Goal: Task Accomplishment & Management: Use online tool/utility

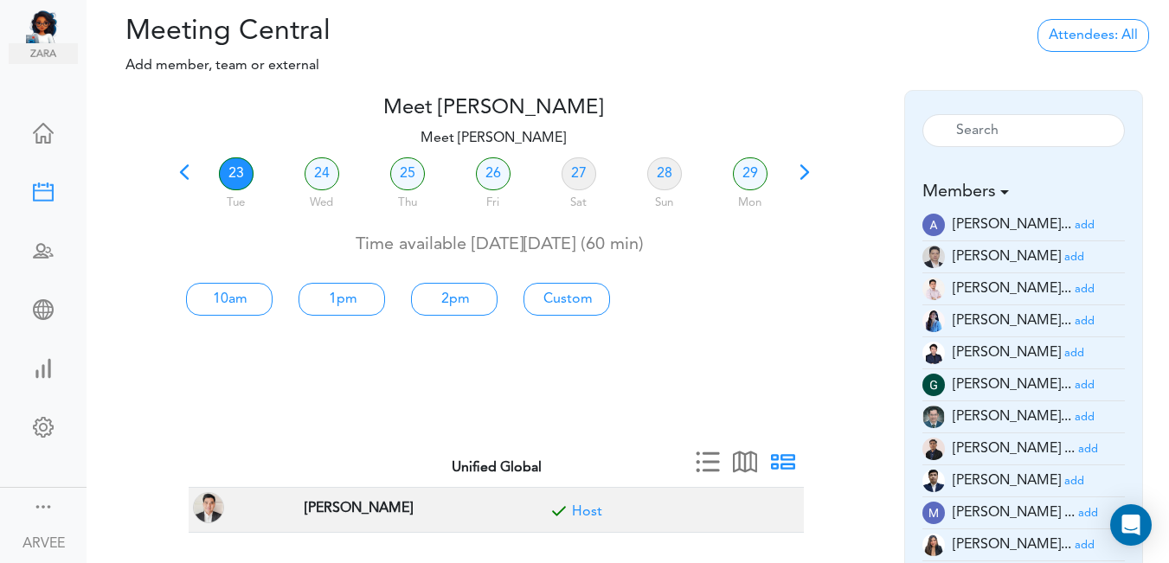
click at [189, 171] on span at bounding box center [184, 178] width 24 height 24
click at [189, 219] on div at bounding box center [492, 222] width 641 height 7
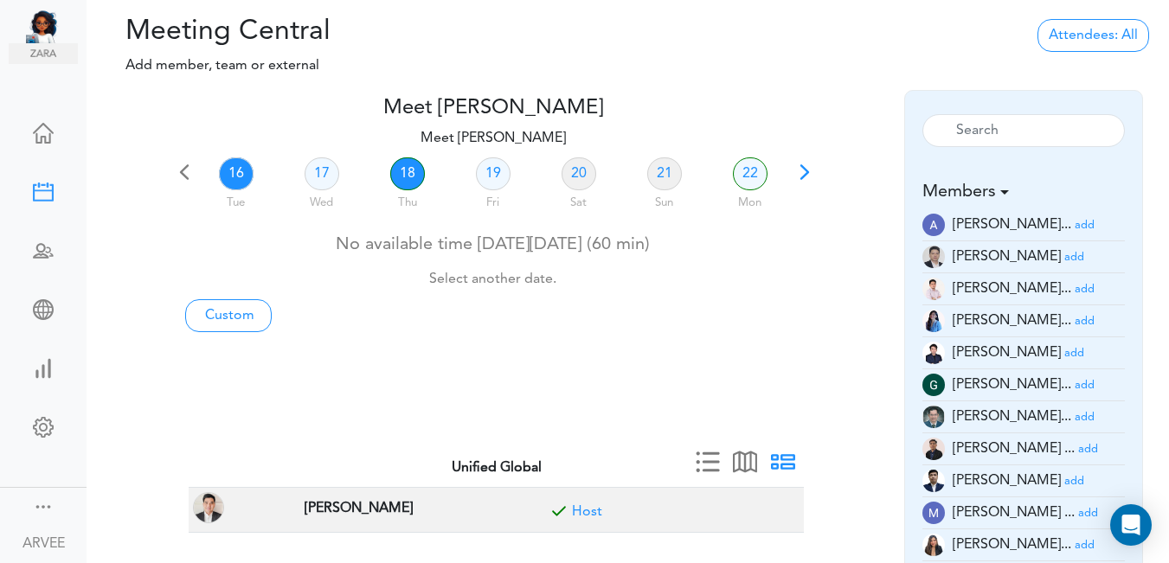
click at [401, 179] on link "18" at bounding box center [407, 173] width 35 height 33
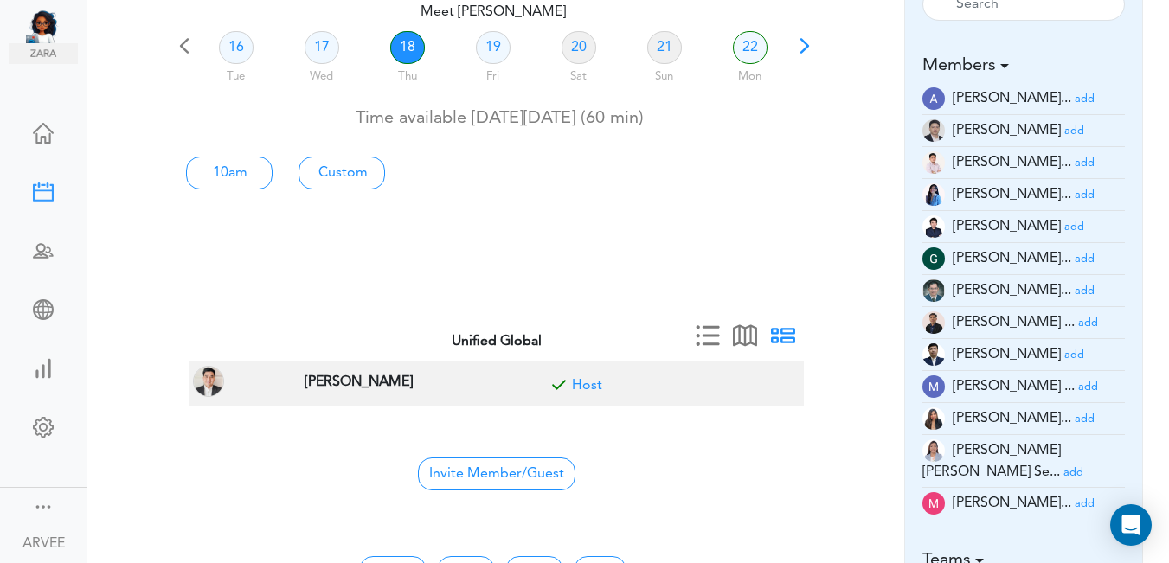
scroll to position [129, 0]
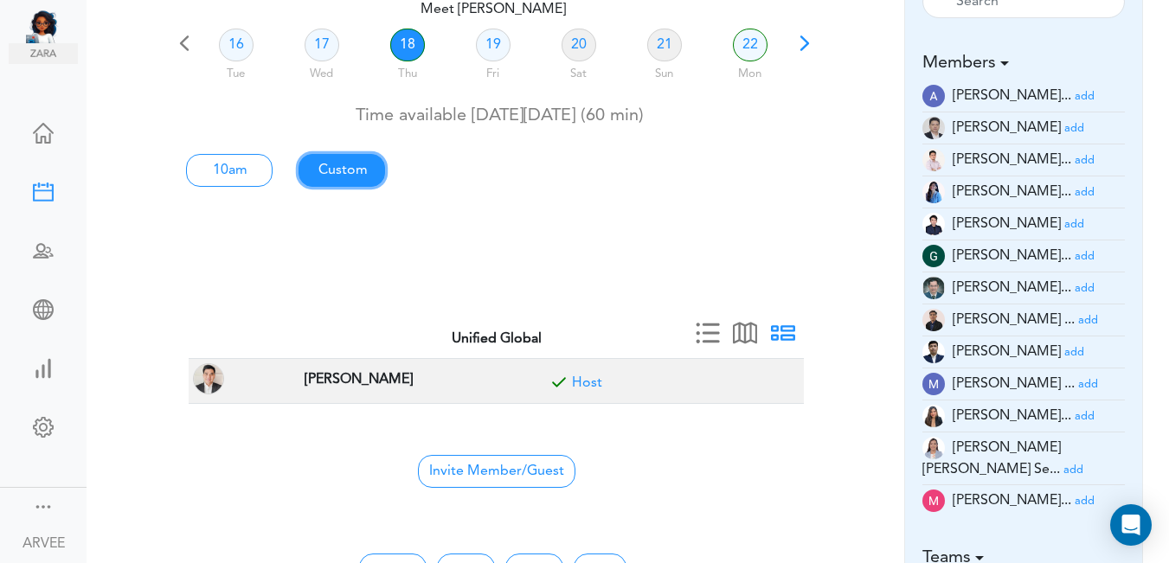
click at [326, 174] on link "Custom" at bounding box center [341, 170] width 87 height 33
type input "Meet [PERSON_NAME]"
type input "[URL][DOMAIN_NAME][SECURITY_DATA]"
type input "[DATE]T10:00"
type input "[DATE]T11:00"
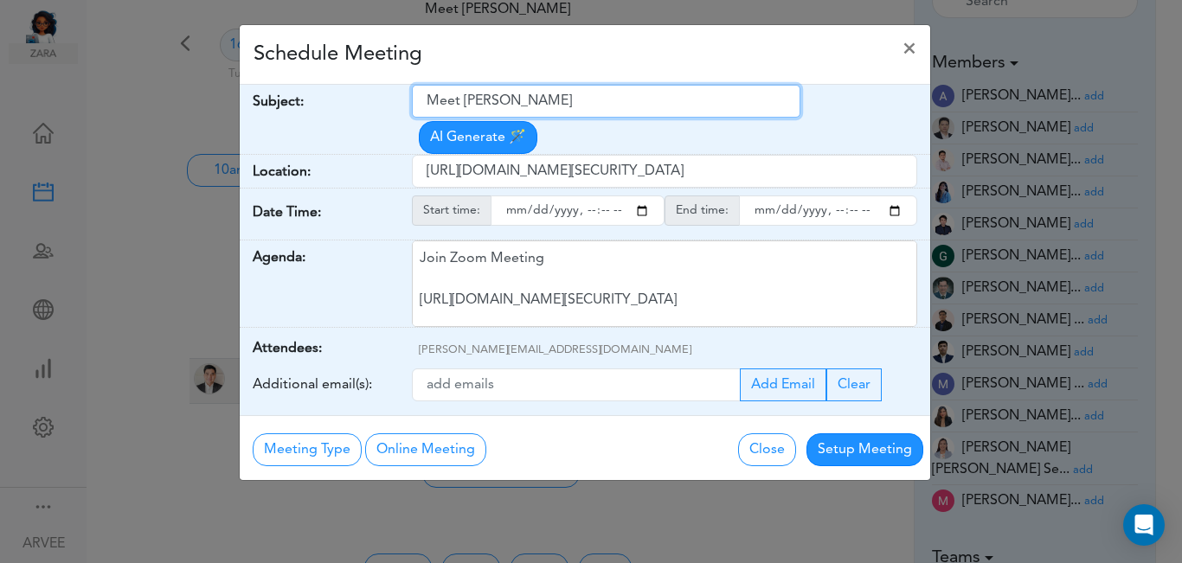
drag, startPoint x: 431, startPoint y: 99, endPoint x: 605, endPoint y: 92, distance: 174.0
click at [605, 92] on input "Meet [PERSON_NAME]" at bounding box center [606, 101] width 388 height 33
paste input "SoCal Group - internal updates"
click at [521, 99] on input "SoCal Group - internal updates" at bounding box center [606, 101] width 388 height 33
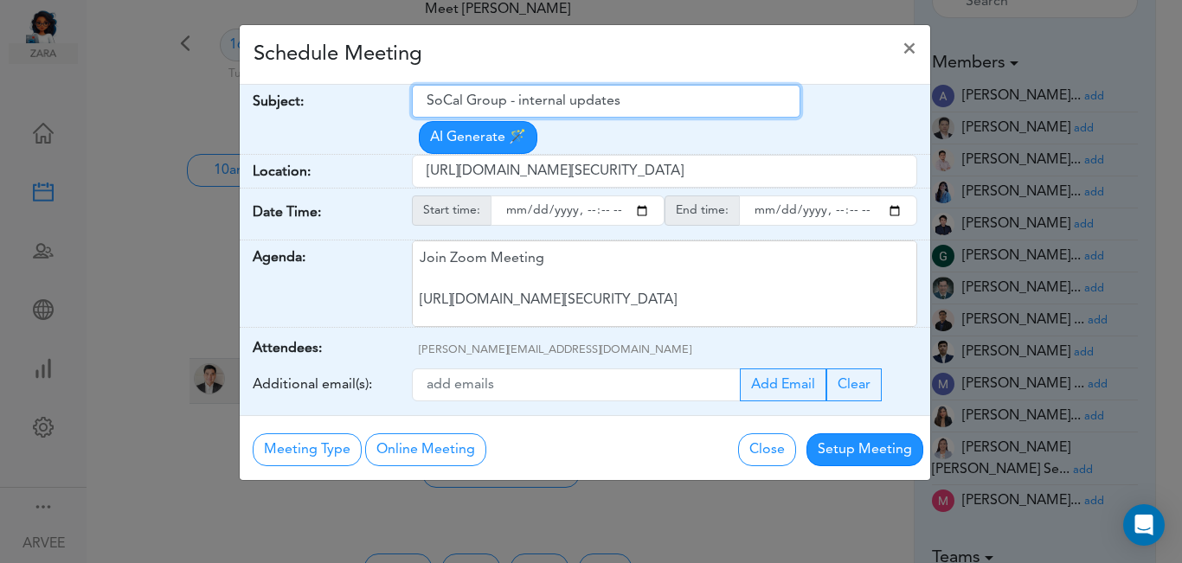
click at [575, 99] on input "SoCal Group - internal updates" at bounding box center [606, 101] width 388 height 33
click at [523, 101] on input "SoCal Group - internal Updates" at bounding box center [606, 101] width 388 height 33
click at [523, 102] on input "SoCal Group - internal Updates" at bounding box center [606, 101] width 388 height 33
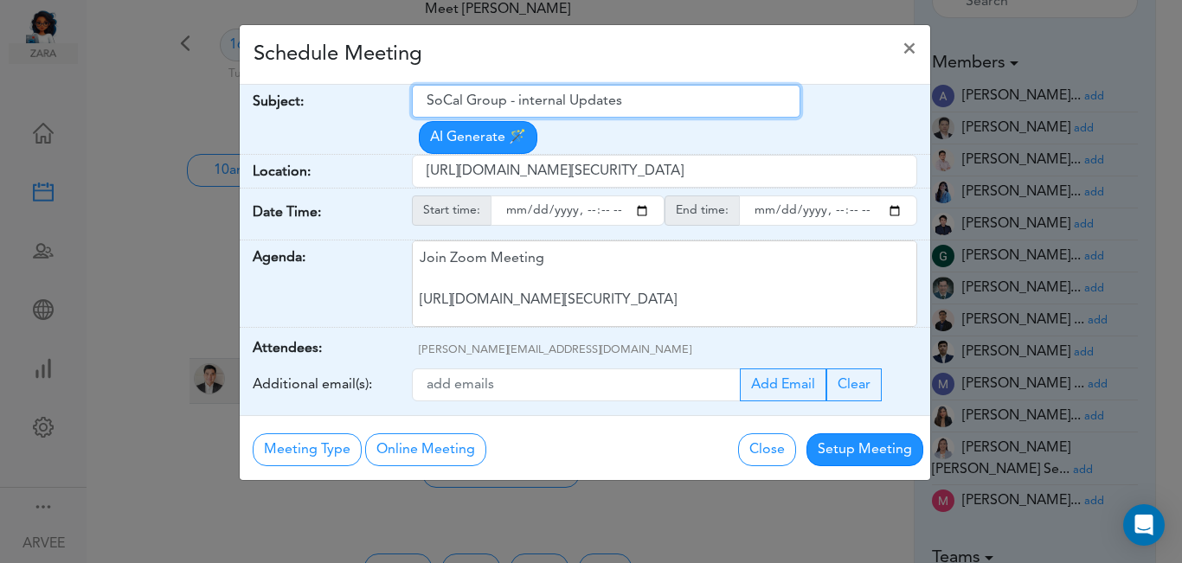
click at [523, 102] on input "SoCal Group - internal Updates" at bounding box center [606, 101] width 388 height 33
type input "SoCal Group - Internal Updates"
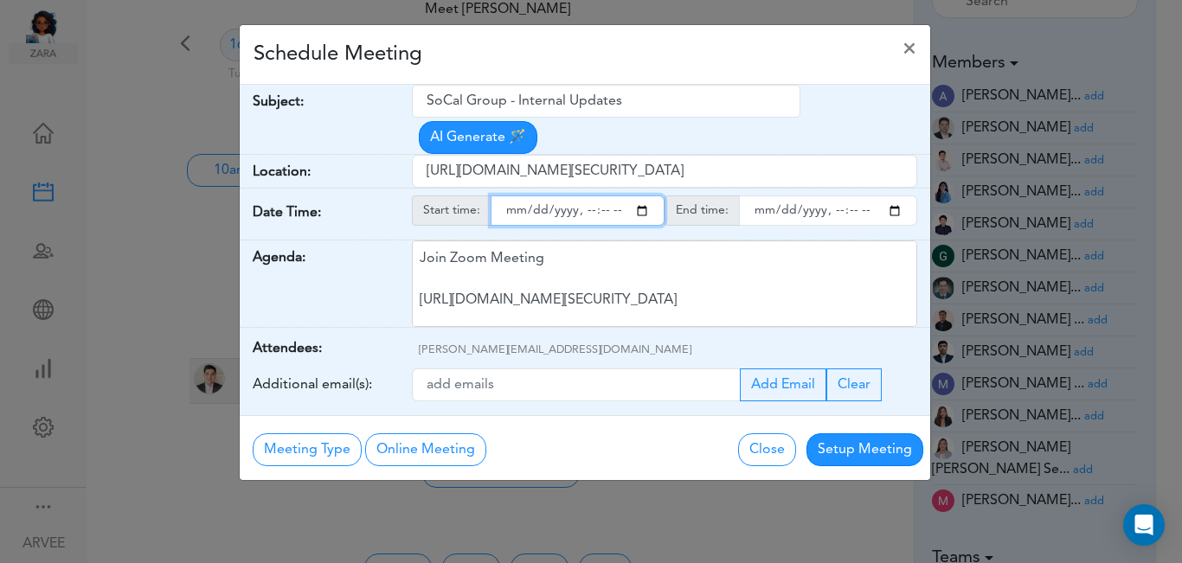
click at [643, 196] on input "starttime" at bounding box center [578, 211] width 174 height 30
click at [584, 196] on input "starttime" at bounding box center [578, 211] width 174 height 30
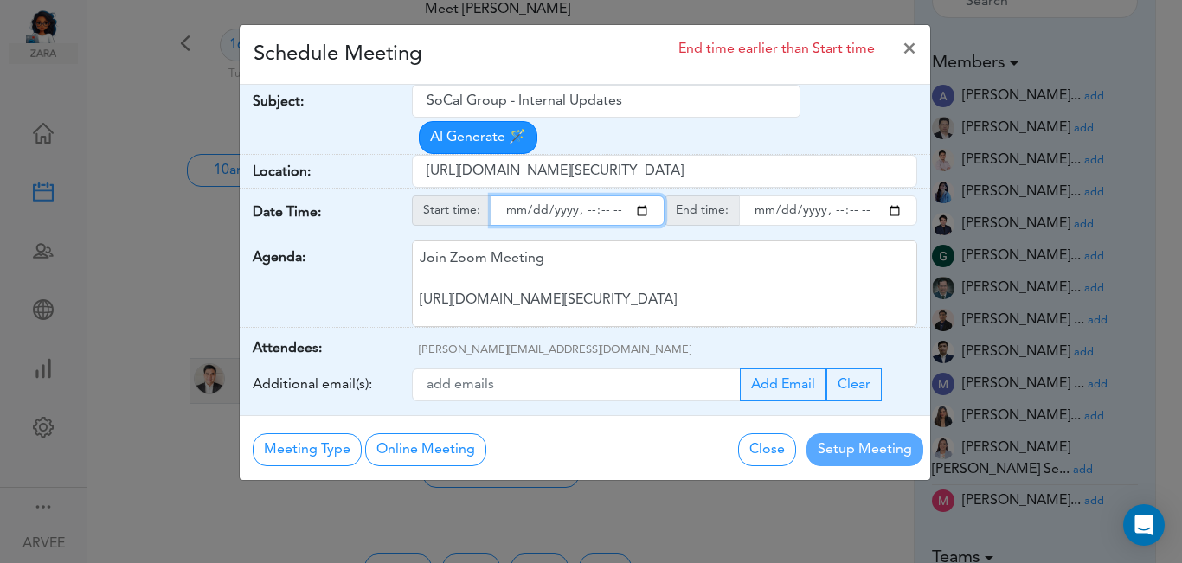
click at [584, 196] on input "starttime" at bounding box center [578, 211] width 174 height 30
type input "[DATE]T19:00"
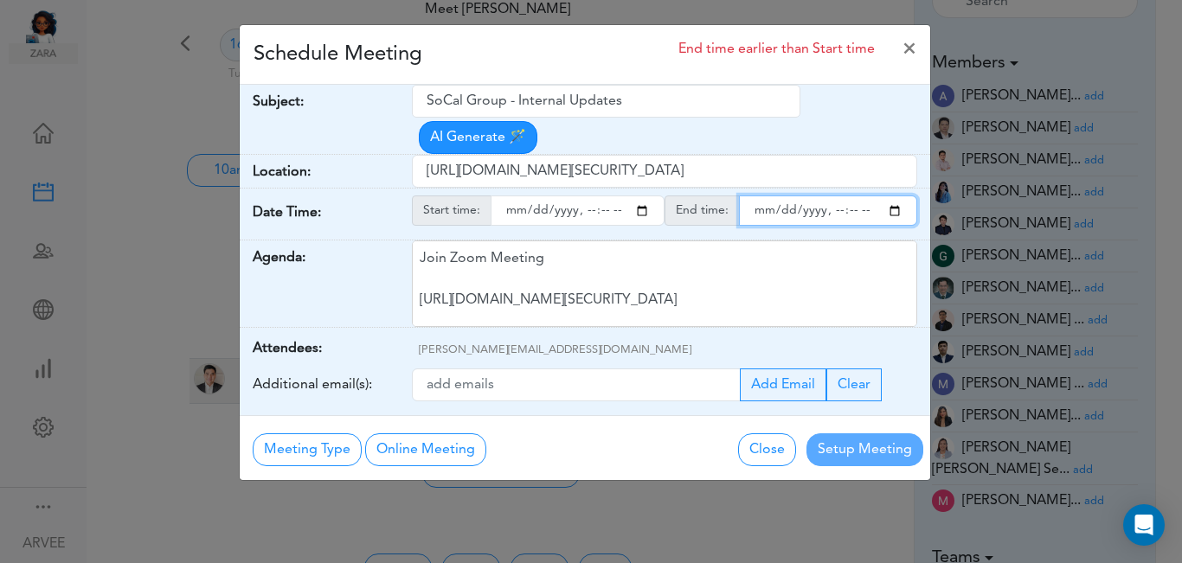
click at [894, 196] on input "endtime" at bounding box center [828, 211] width 178 height 30
click at [832, 196] on input "endtime" at bounding box center [828, 211] width 178 height 30
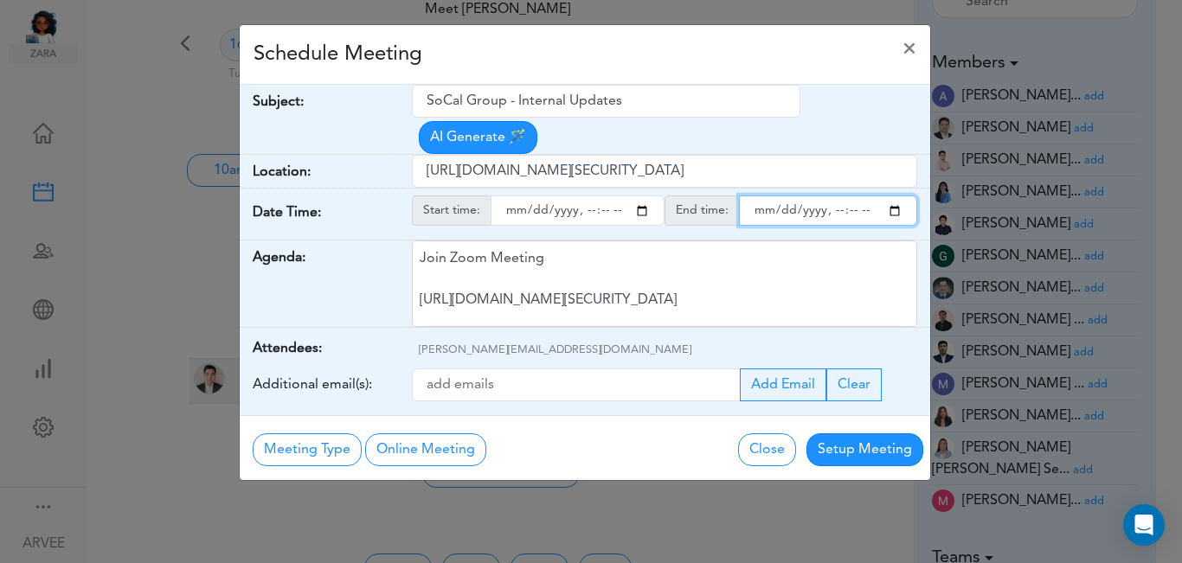
type input "[DATE]T20:00"
click at [671, 52] on div "Schedule Meeting ×" at bounding box center [585, 55] width 690 height 60
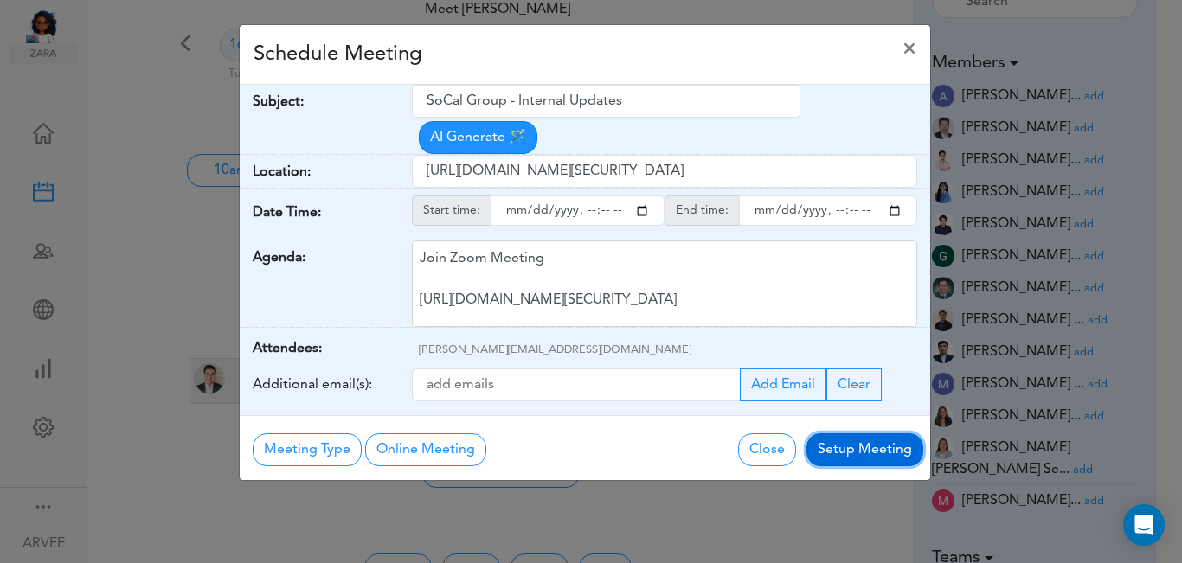
click at [858, 433] on button "Setup Meeting" at bounding box center [864, 449] width 117 height 33
